Goal: Information Seeking & Learning: Learn about a topic

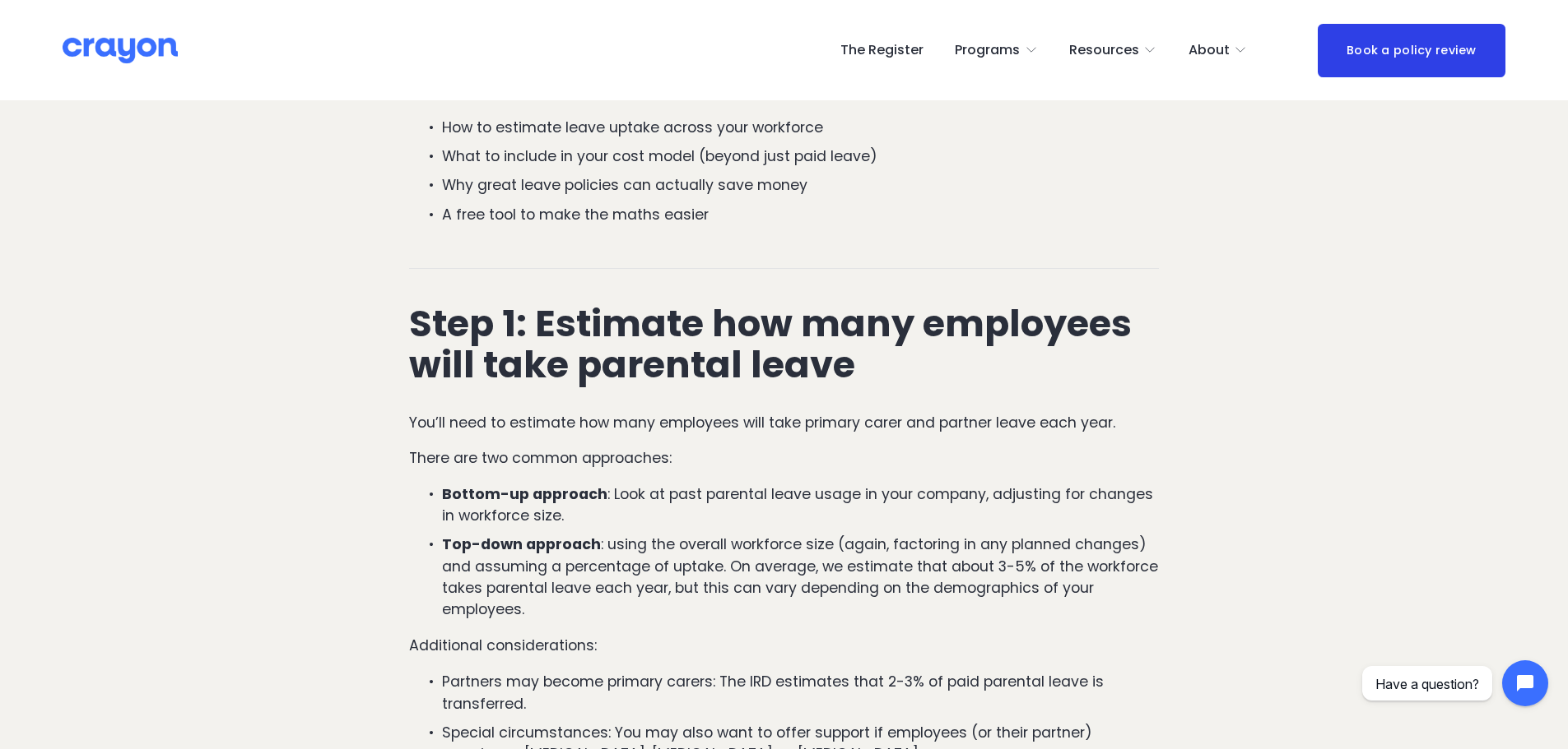
scroll to position [822, 0]
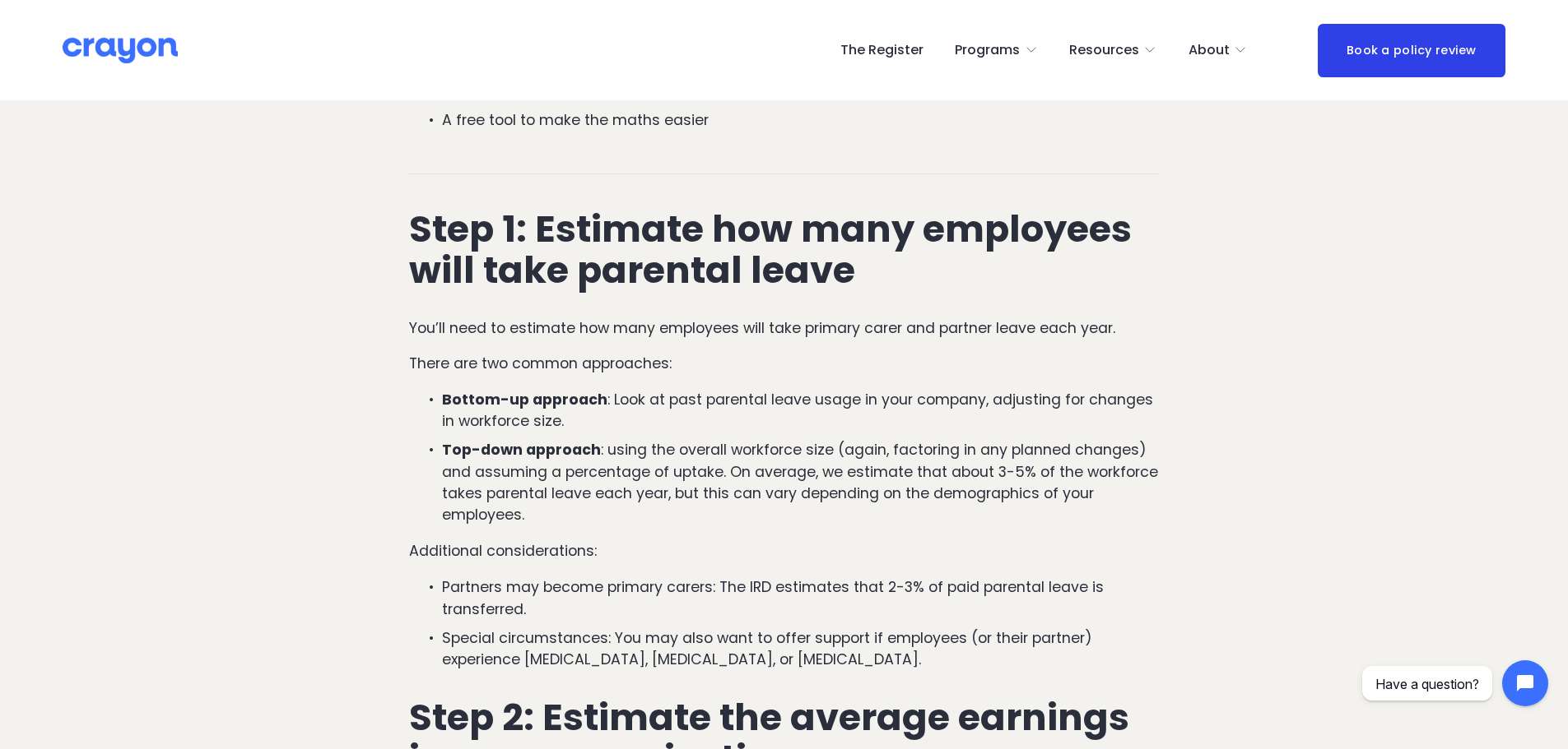
click at [656, 402] on p "Bottom-up approach : Look at past parental leave usage in your company, adjusti…" at bounding box center [800, 411] width 717 height 43
drag, startPoint x: 605, startPoint y: 455, endPoint x: 685, endPoint y: 513, distance: 98.8
click at [685, 513] on p "Top-down approach : using the overall workforce size (again, factoring in any p…" at bounding box center [800, 482] width 717 height 87
copy p "using the overall workforce size (again, factoring in any planned changes) and …"
click at [746, 506] on p "Top-down approach : using the overall workforce size (again, factoring in any p…" at bounding box center [800, 482] width 717 height 87
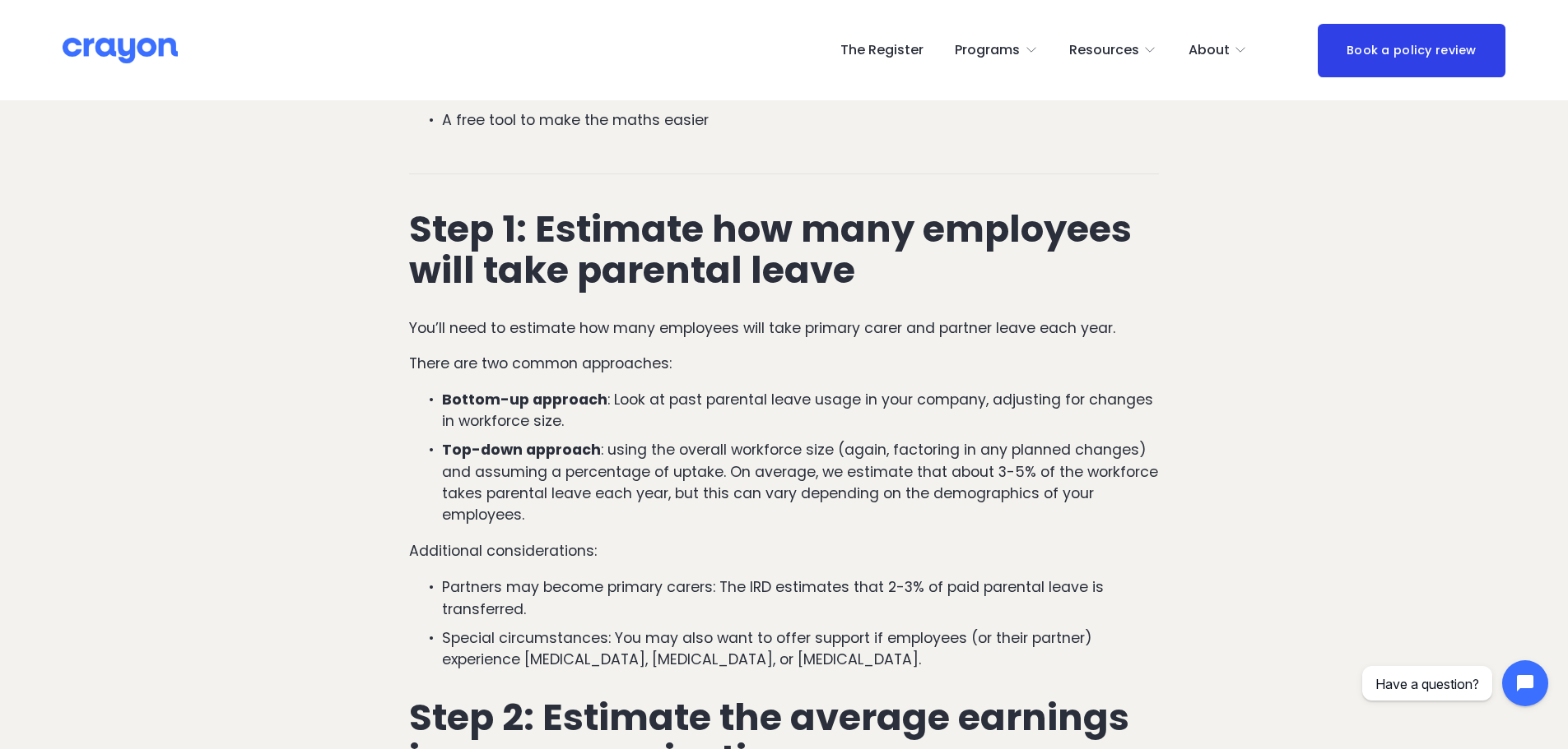
click at [746, 506] on p "Top-down approach : using the overall workforce size (again, factoring in any p…" at bounding box center [800, 482] width 717 height 87
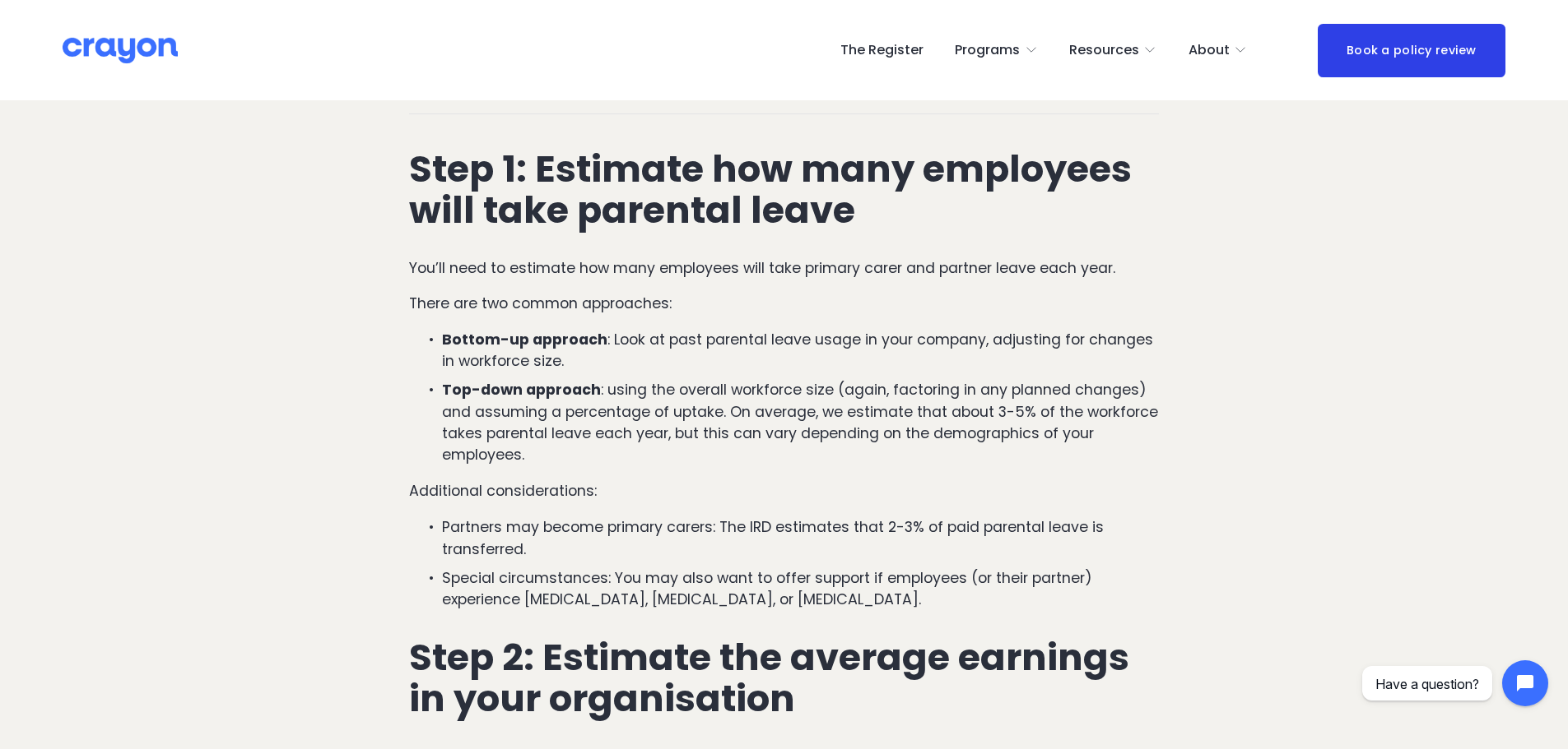
scroll to position [905, 0]
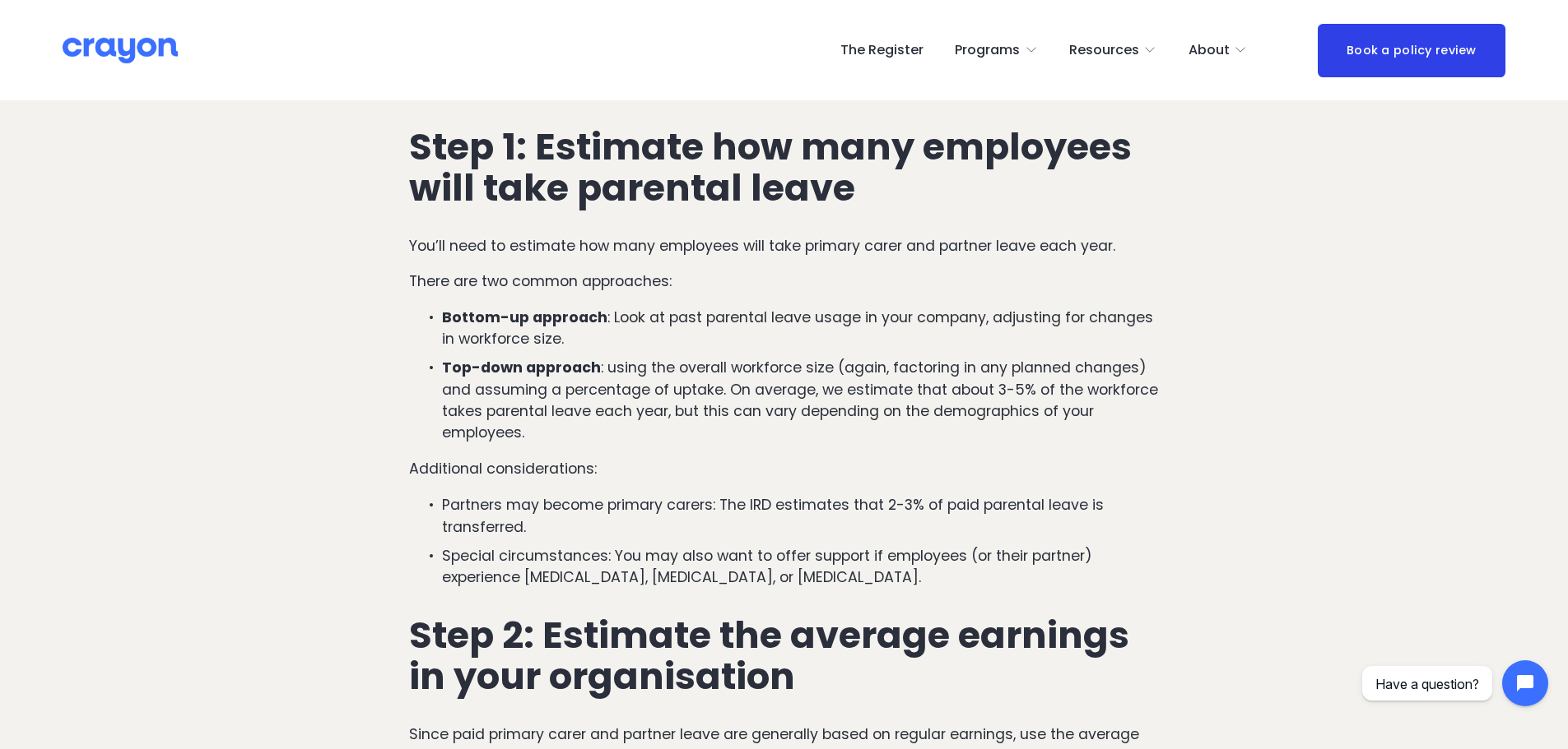
click at [740, 503] on p "Partners may become primary carers: The IRD estimates that 2-3% of paid parenta…" at bounding box center [800, 516] width 717 height 43
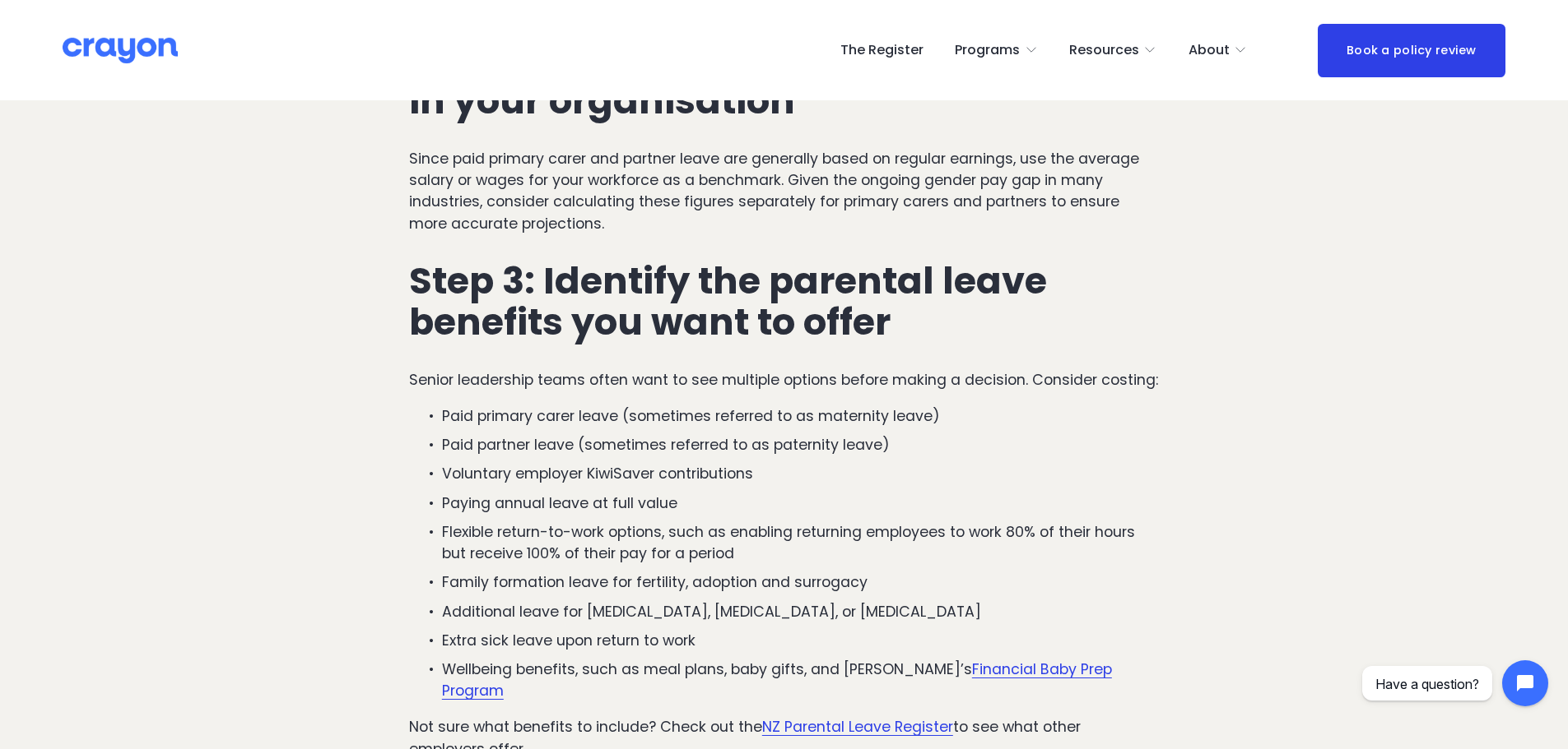
scroll to position [1234, 0]
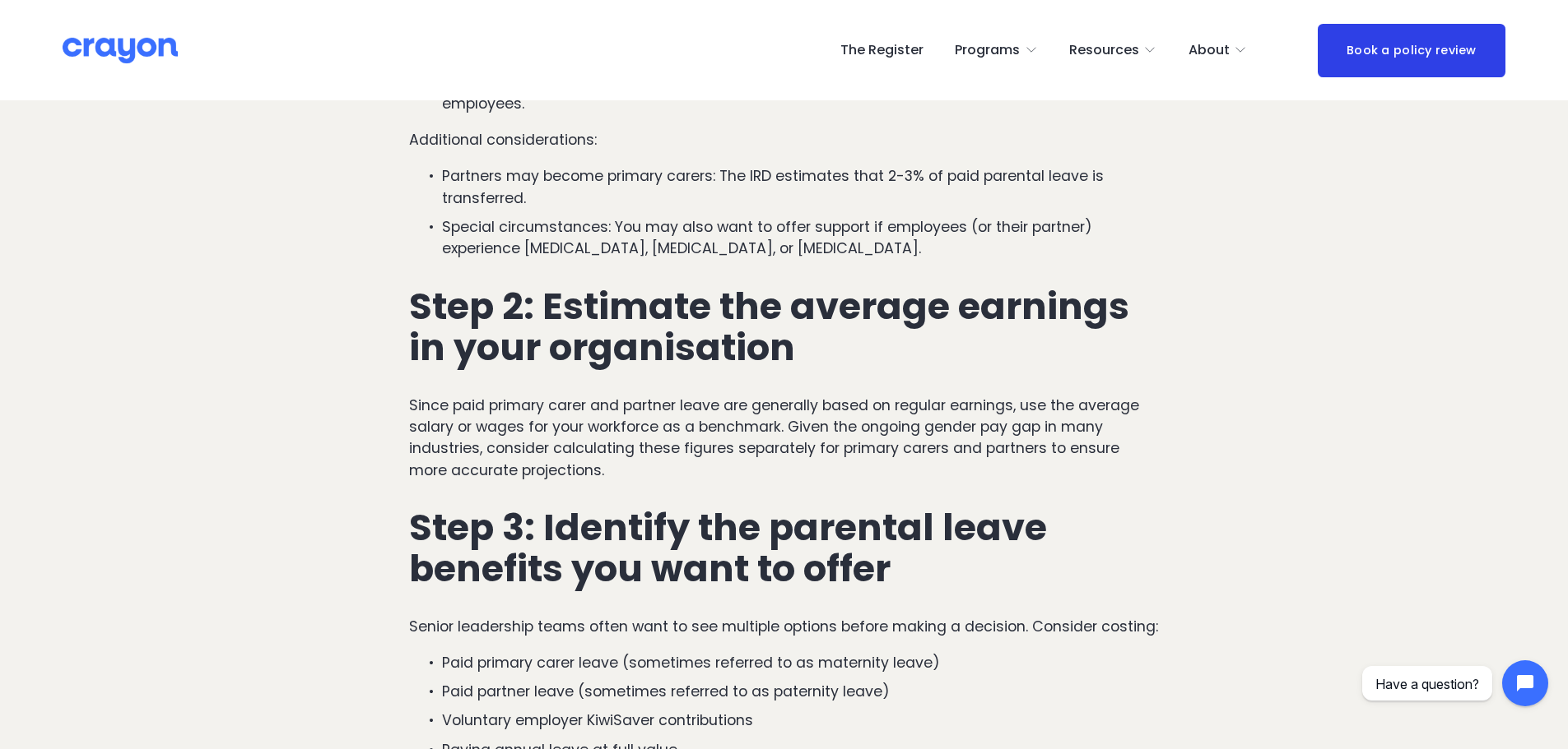
click at [719, 461] on p "Since paid primary carer and partner leave are generally based on regular earni…" at bounding box center [784, 439] width 749 height 87
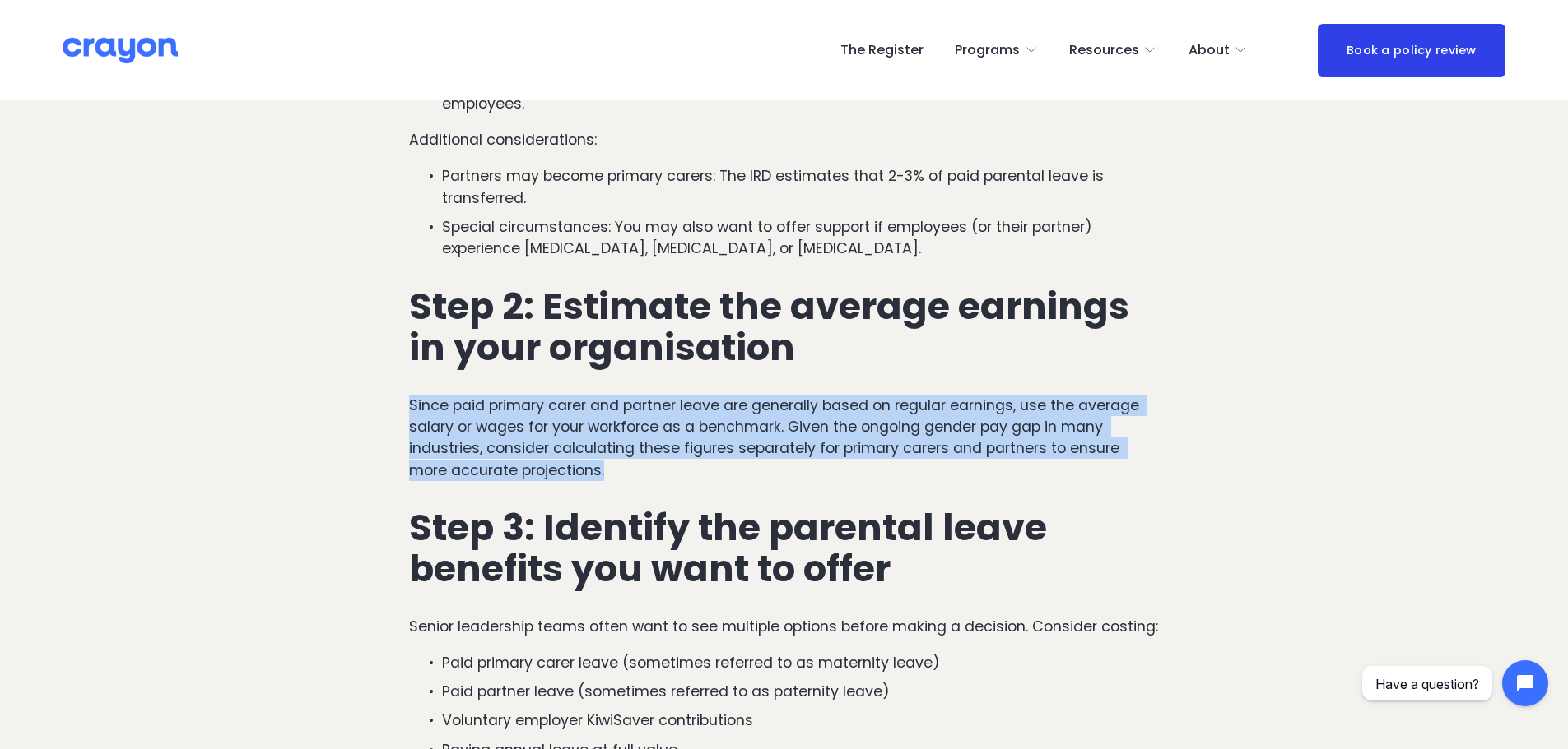
click at [719, 461] on p "Since paid primary carer and partner leave are generally based on regular earni…" at bounding box center [784, 439] width 749 height 87
copy p "Since paid primary carer and partner leave are generally based on regular earni…"
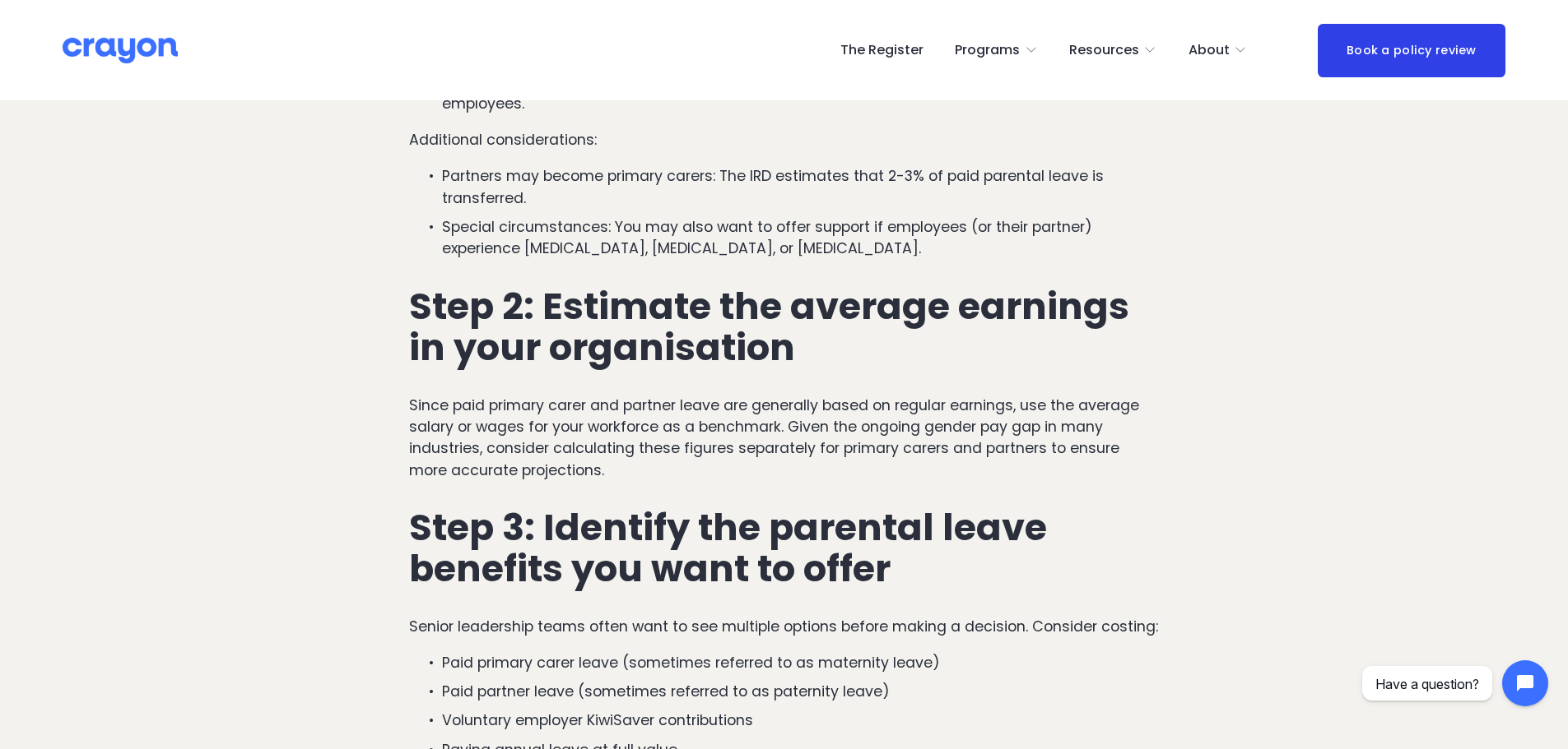
click at [738, 484] on div "Step 1: Estimate how many employees will take parental leave You’ll need to est…" at bounding box center [784, 679] width 749 height 1764
